Goal: Task Accomplishment & Management: Manage account settings

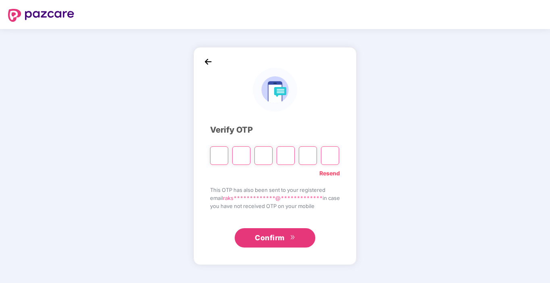
type input "*"
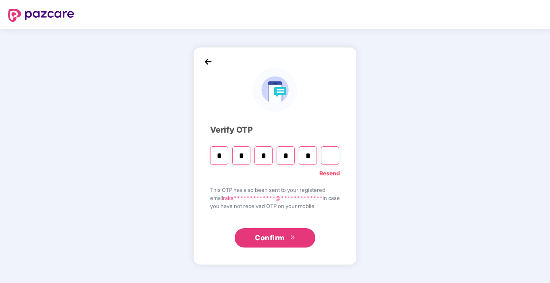
type input "*"
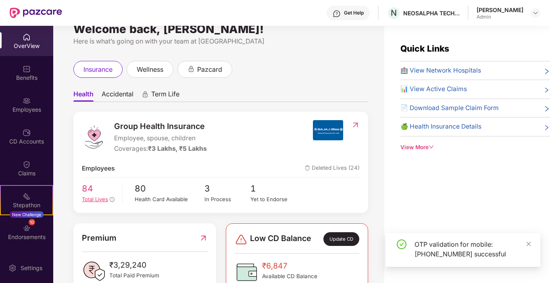
scroll to position [40, 0]
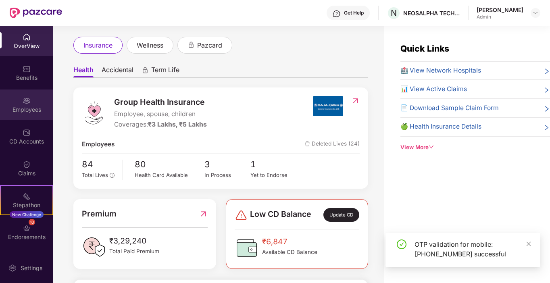
click at [32, 112] on div "Employees" at bounding box center [26, 110] width 53 height 8
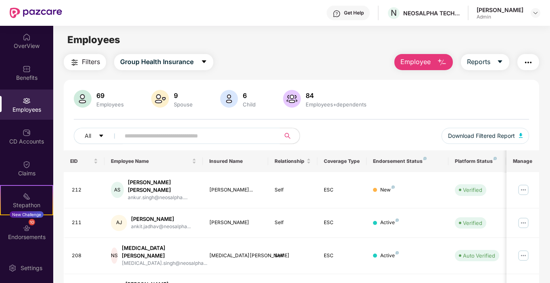
click at [424, 58] on button "Employee" at bounding box center [423, 62] width 58 height 16
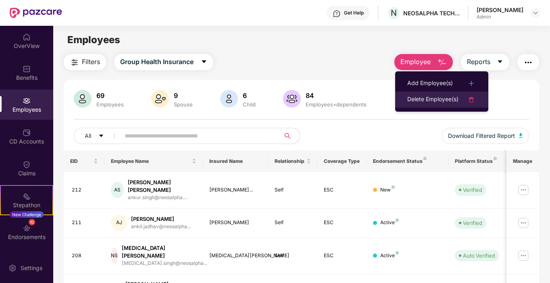
click at [427, 98] on div "Delete Employee(s)" at bounding box center [432, 100] width 51 height 10
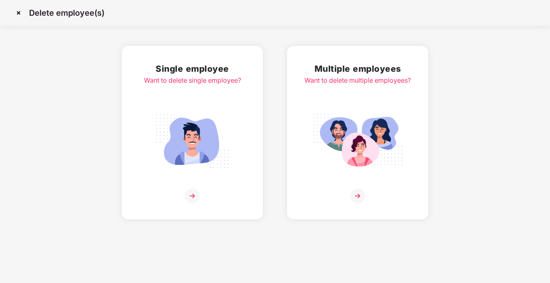
click at [185, 194] on img at bounding box center [192, 196] width 15 height 15
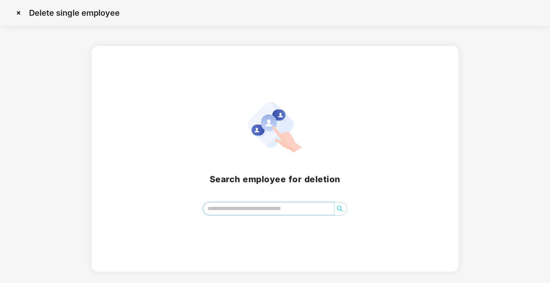
click at [249, 208] on input "search" at bounding box center [268, 208] width 131 height 12
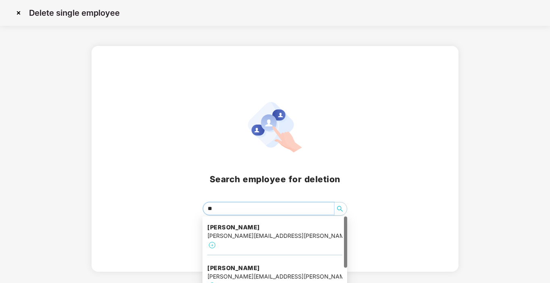
type input "***"
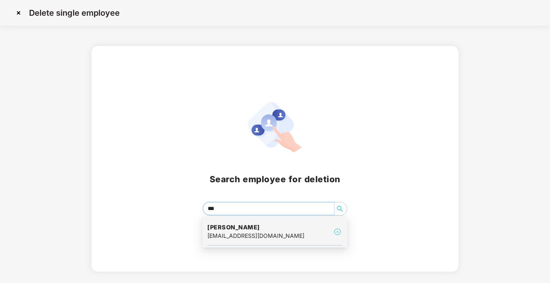
click at [231, 235] on div "[EMAIL_ADDRESS][DOMAIN_NAME]" at bounding box center [255, 235] width 97 height 9
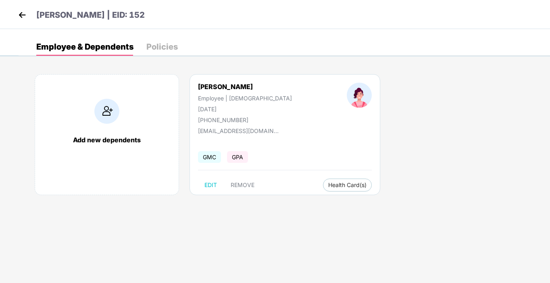
click at [269, 172] on div "[PERSON_NAME] Employee | [DEMOGRAPHIC_DATA] [DATE] [PHONE_NUMBER] [EMAIL_ADDRES…" at bounding box center [284, 134] width 191 height 121
click at [238, 189] on button "REMOVE" at bounding box center [242, 185] width 37 height 13
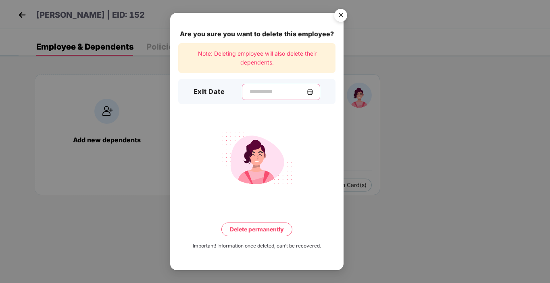
click at [269, 92] on input at bounding box center [278, 91] width 58 height 8
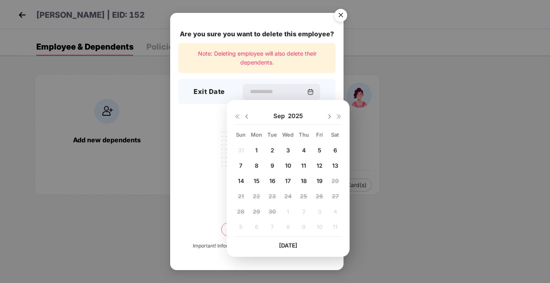
click at [307, 178] on div "18" at bounding box center [303, 181] width 12 height 12
type input "**********"
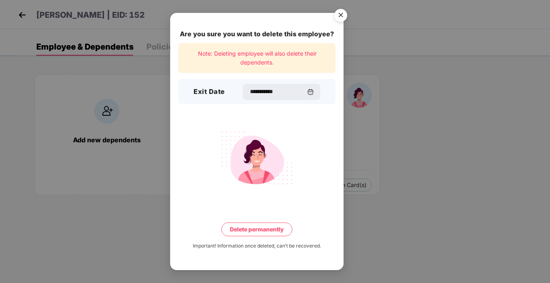
click at [264, 229] on button "Delete permanently" at bounding box center [256, 229] width 71 height 14
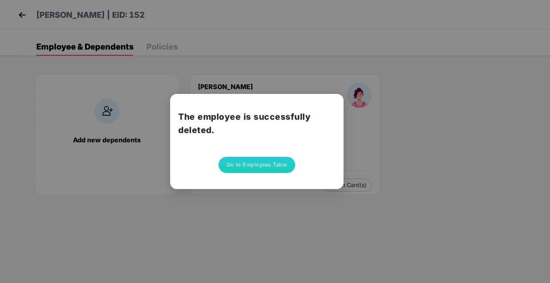
click at [368, 154] on div "The employee is successfully deleted. Go to Employees Table" at bounding box center [275, 141] width 550 height 283
click at [278, 162] on button "Go to Employees Table" at bounding box center [256, 165] width 77 height 16
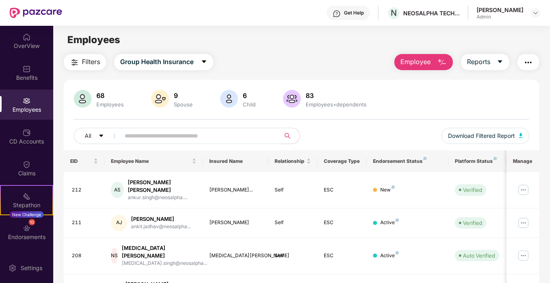
click at [172, 139] on input "text" at bounding box center [197, 136] width 145 height 12
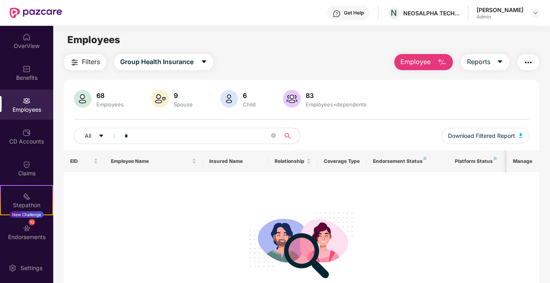
click at [441, 55] on button "Employee" at bounding box center [423, 62] width 58 height 16
drag, startPoint x: 134, startPoint y: 135, endPoint x: 118, endPoint y: 137, distance: 16.8
click at [118, 137] on span "*" at bounding box center [197, 136] width 165 height 16
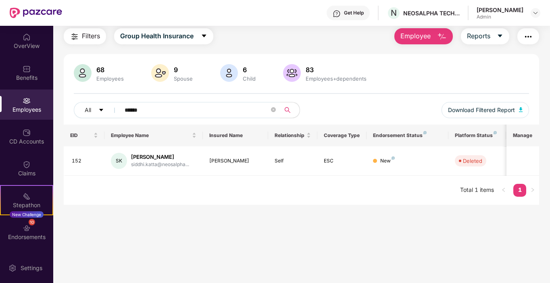
scroll to position [26, 0]
type input "******"
